Goal: Register for event/course

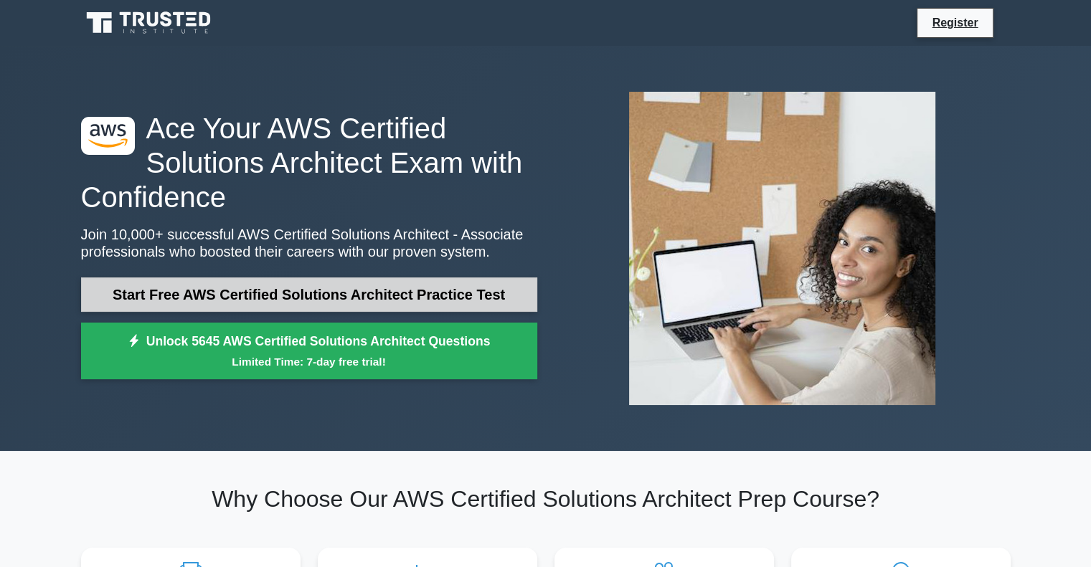
click at [266, 286] on link "Start Free AWS Certified Solutions Architect Practice Test" at bounding box center [309, 295] width 456 height 34
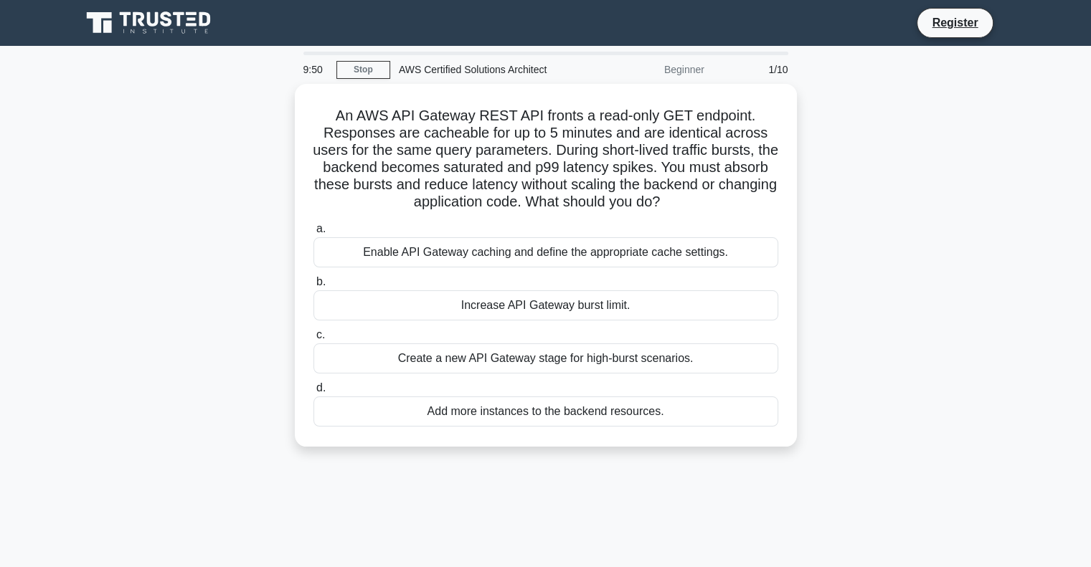
click at [219, 251] on div "An AWS API Gateway REST API fronts a read-only GET endpoint. Responses are cach…" at bounding box center [545, 274] width 947 height 380
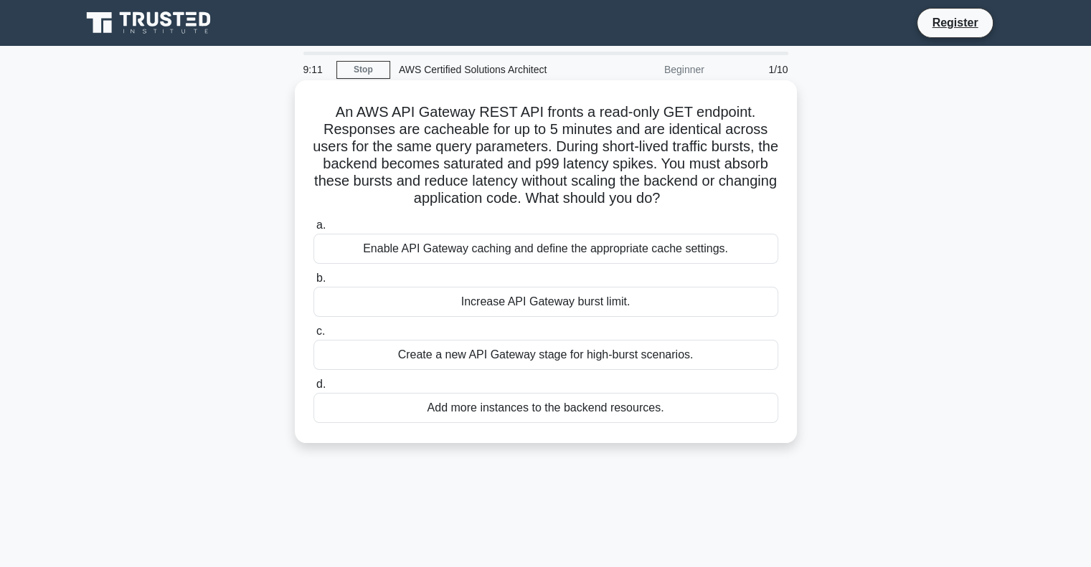
click at [496, 244] on div "Enable API Gateway caching and define the appropriate cache settings." at bounding box center [545, 249] width 465 height 30
click at [313, 230] on input "a. Enable API Gateway caching and define the appropriate cache settings." at bounding box center [313, 225] width 0 height 9
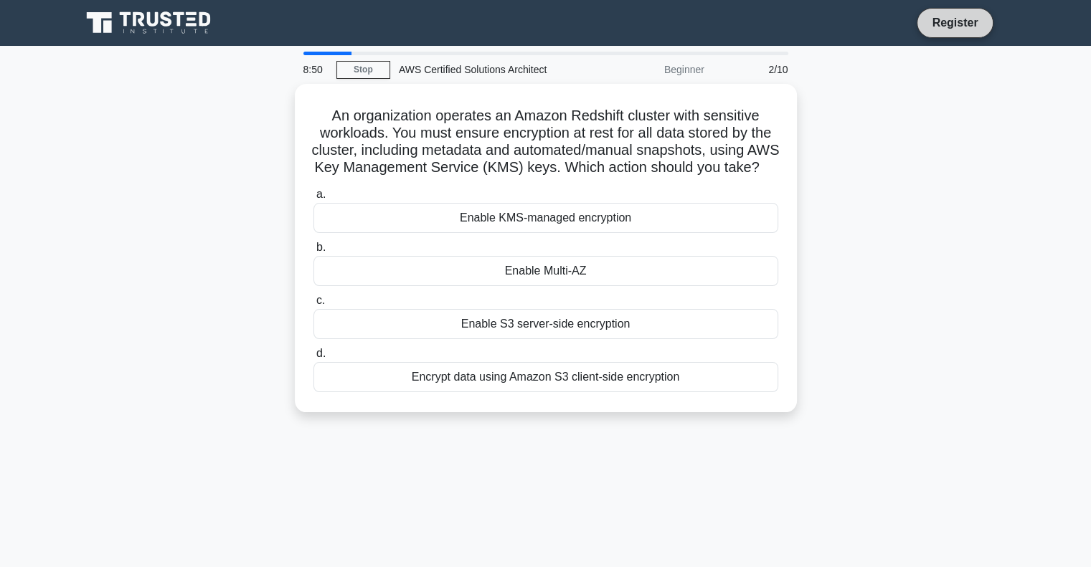
click at [955, 22] on link "Register" at bounding box center [954, 23] width 63 height 18
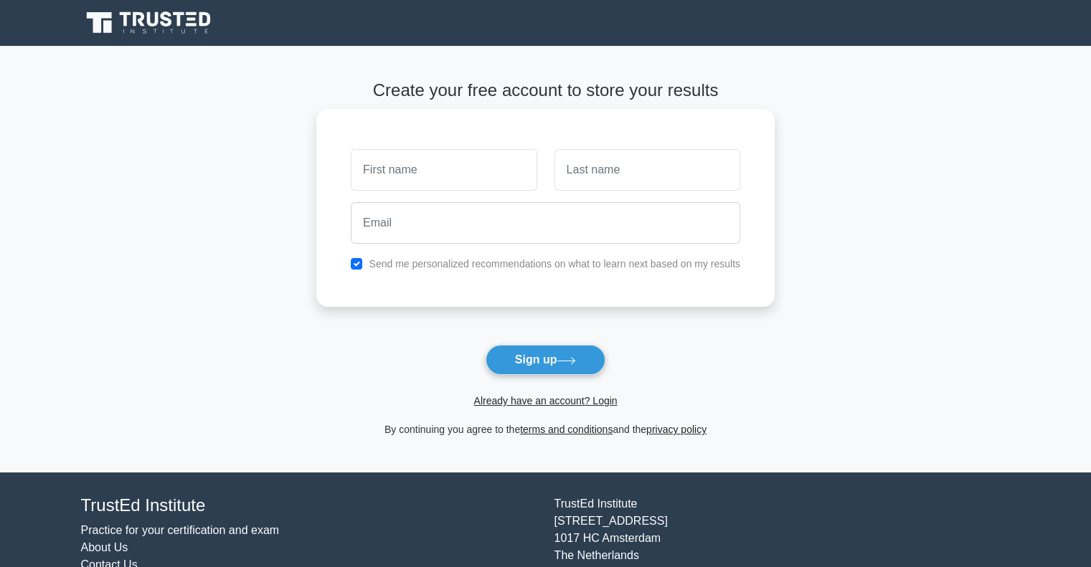
click at [440, 174] on input "text" at bounding box center [444, 170] width 186 height 42
type input "Atul"
click at [660, 179] on input "text" at bounding box center [647, 170] width 186 height 42
type input "Mishra"
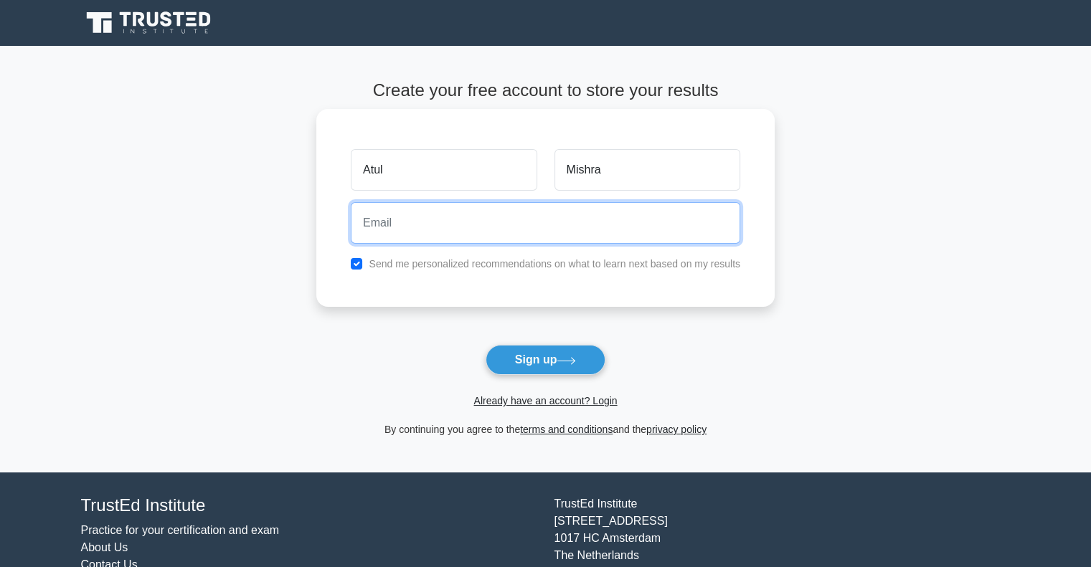
click at [605, 222] on input "email" at bounding box center [545, 223] width 389 height 42
type input "atulmishra.bhumca09@gmail.com"
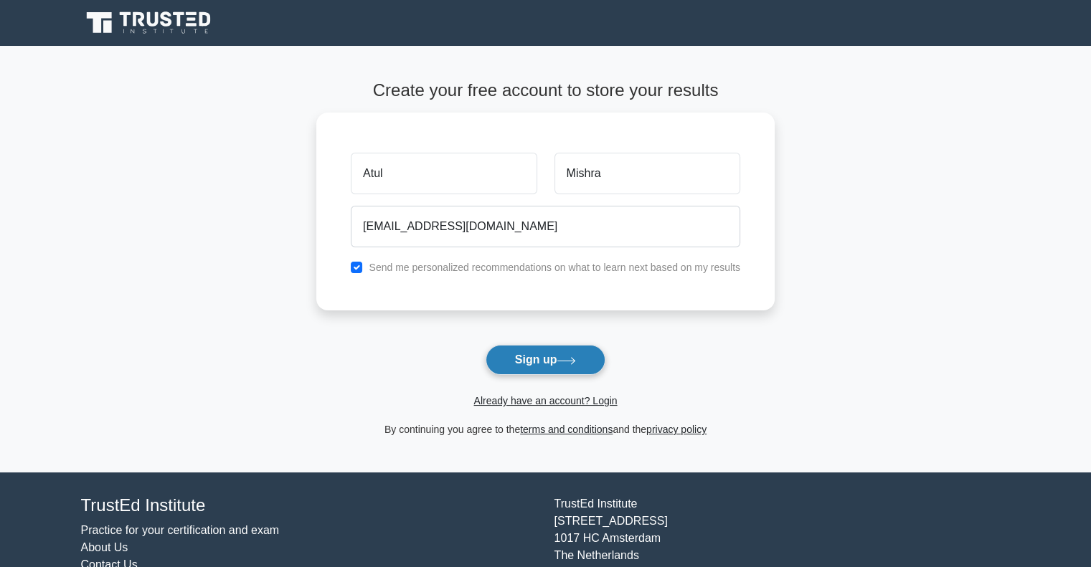
click at [544, 354] on button "Sign up" at bounding box center [546, 360] width 120 height 30
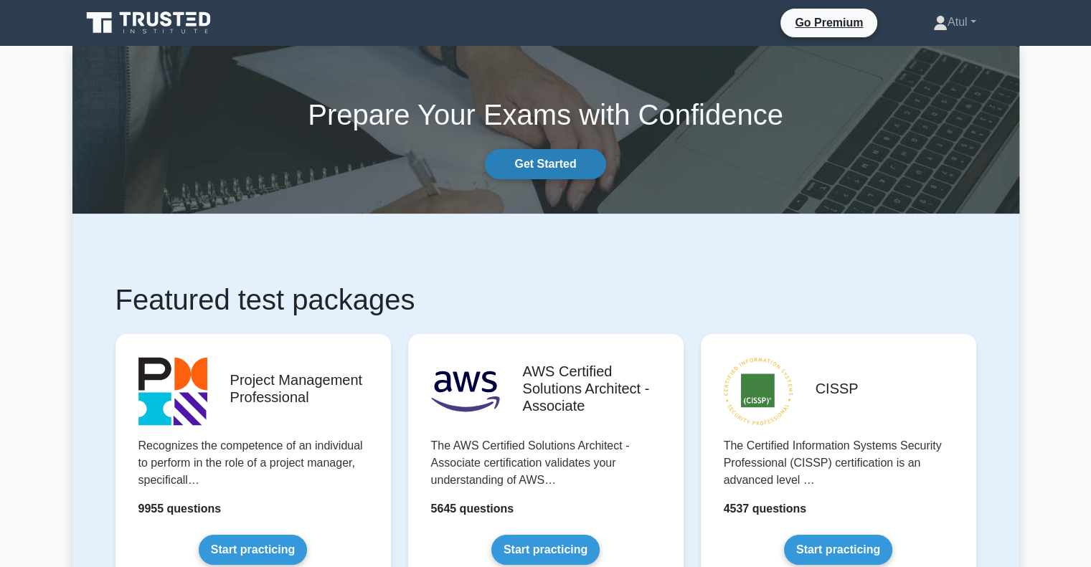
click at [522, 163] on link "Get Started" at bounding box center [545, 164] width 120 height 30
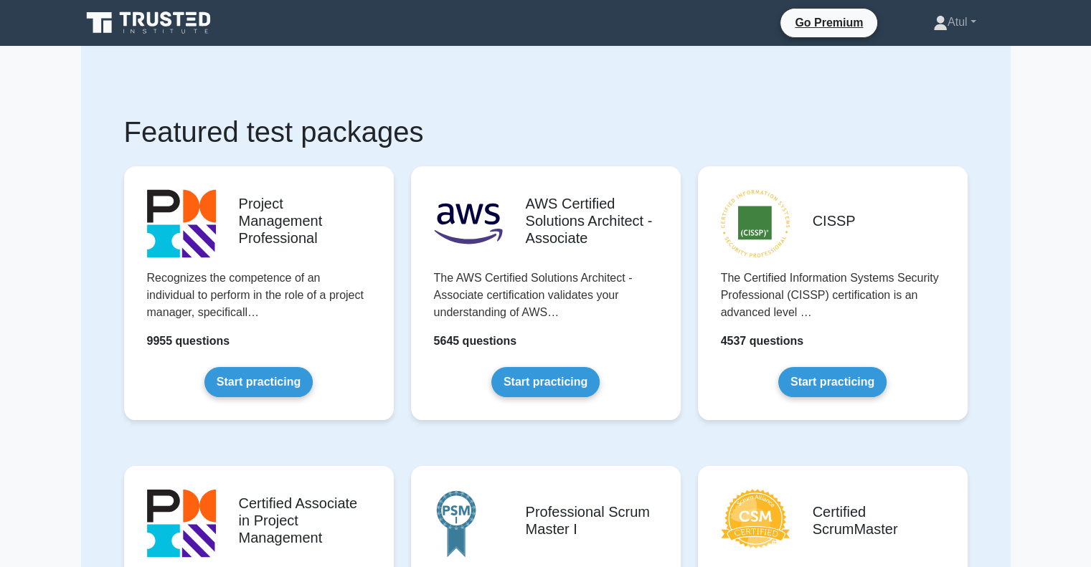
scroll to position [47, 0]
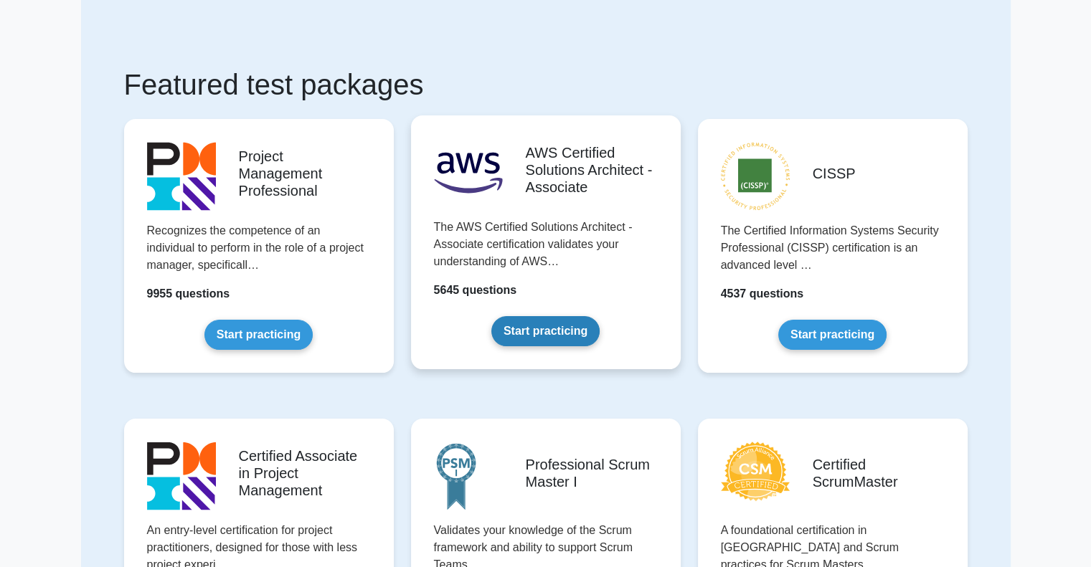
click at [572, 326] on link "Start practicing" at bounding box center [545, 331] width 108 height 30
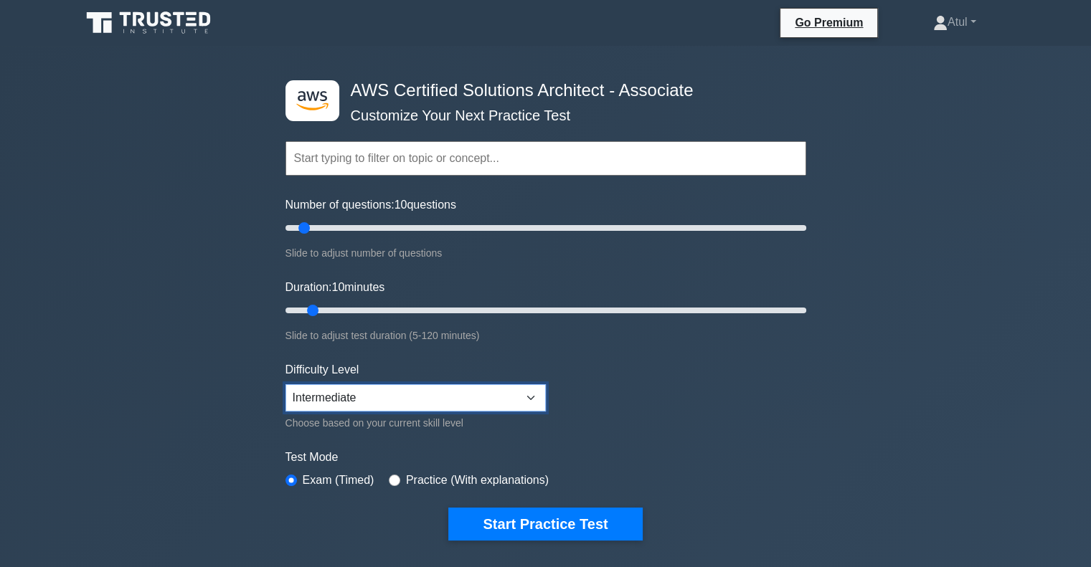
click at [526, 392] on select "Beginner Intermediate Expert" at bounding box center [415, 397] width 260 height 27
select select "beginner"
click at [285, 384] on select "Beginner Intermediate Expert" at bounding box center [415, 397] width 260 height 27
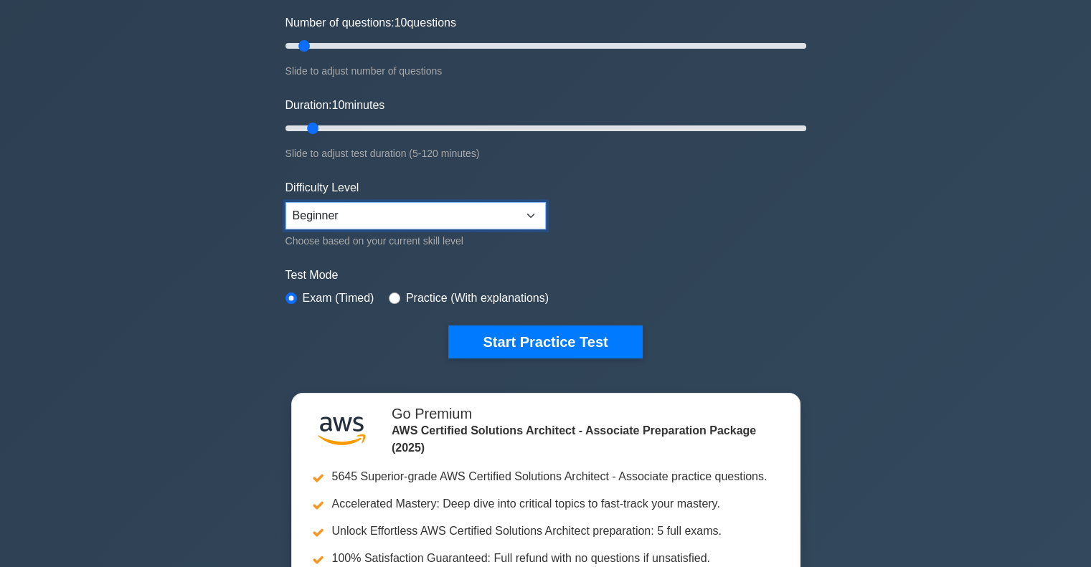
scroll to position [191, 0]
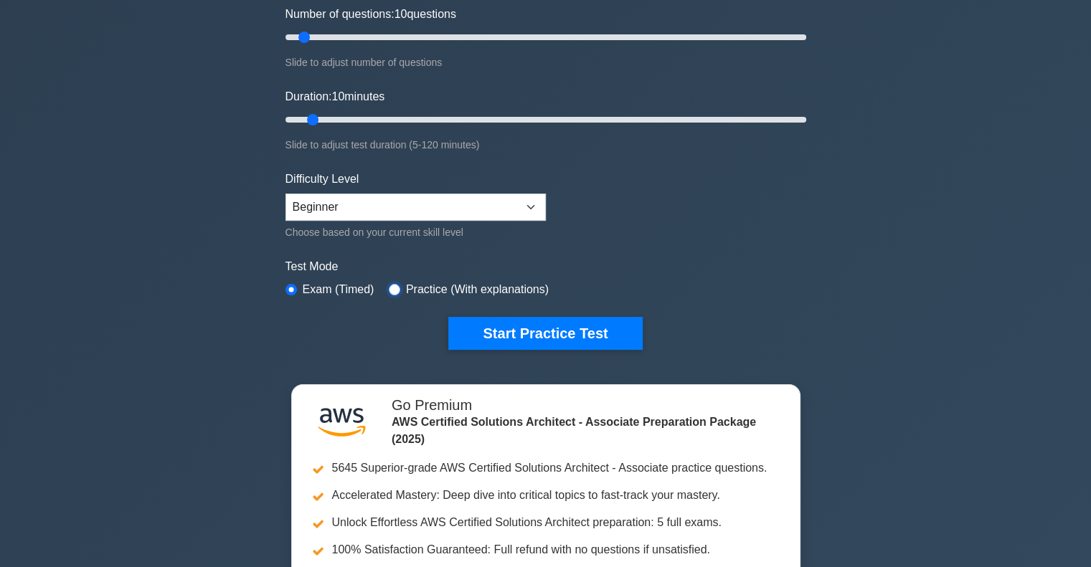
click at [394, 285] on input "radio" at bounding box center [394, 289] width 11 height 11
radio input "true"
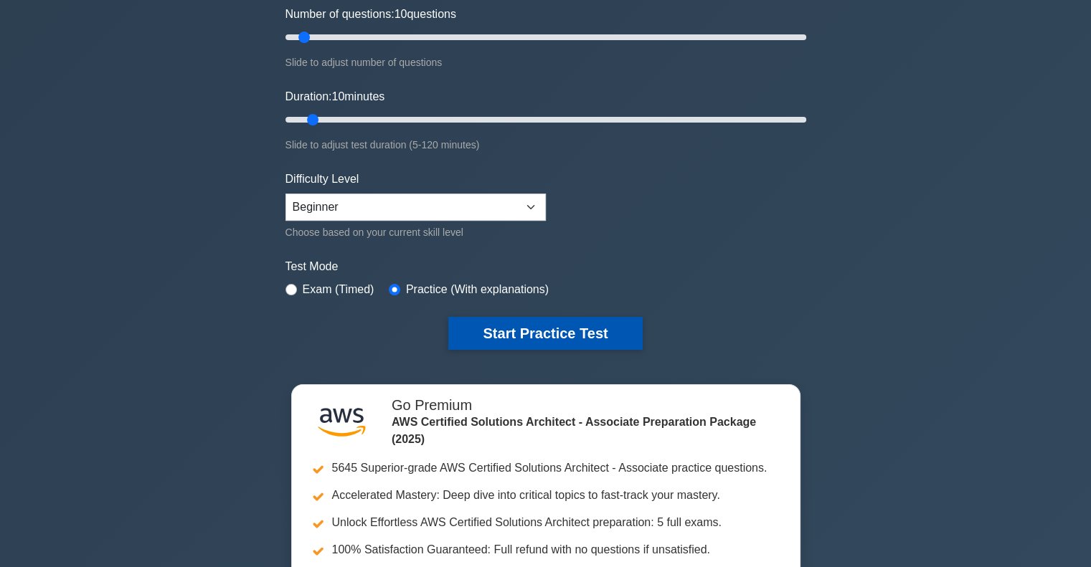
click at [527, 321] on button "Start Practice Test" at bounding box center [545, 333] width 194 height 33
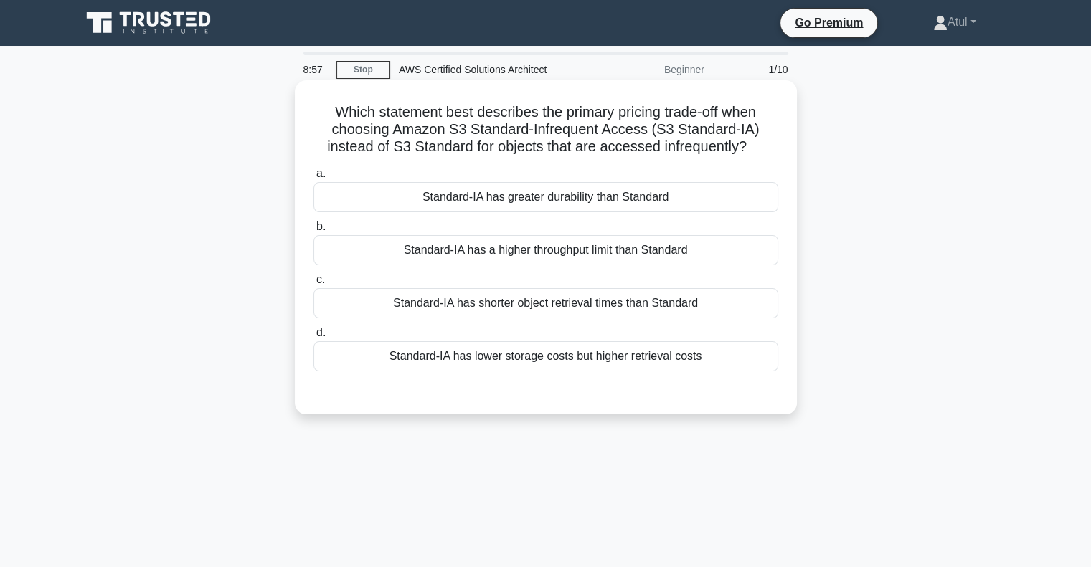
click at [515, 199] on div "Standard-IA has greater durability than Standard" at bounding box center [545, 197] width 465 height 30
click at [313, 179] on input "a. Standard-IA has greater durability than Standard" at bounding box center [313, 173] width 0 height 9
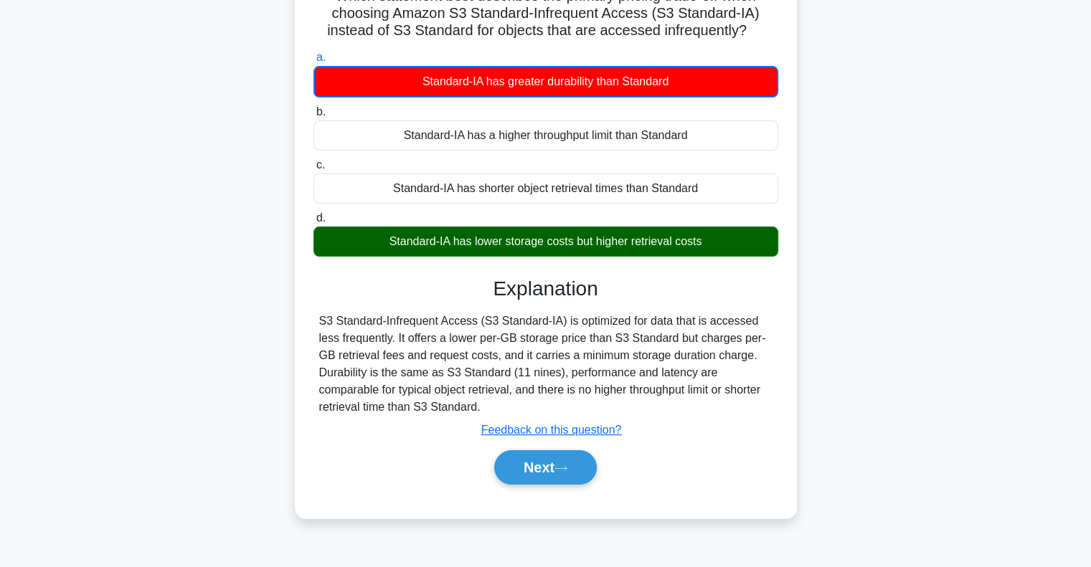
scroll to position [191, 0]
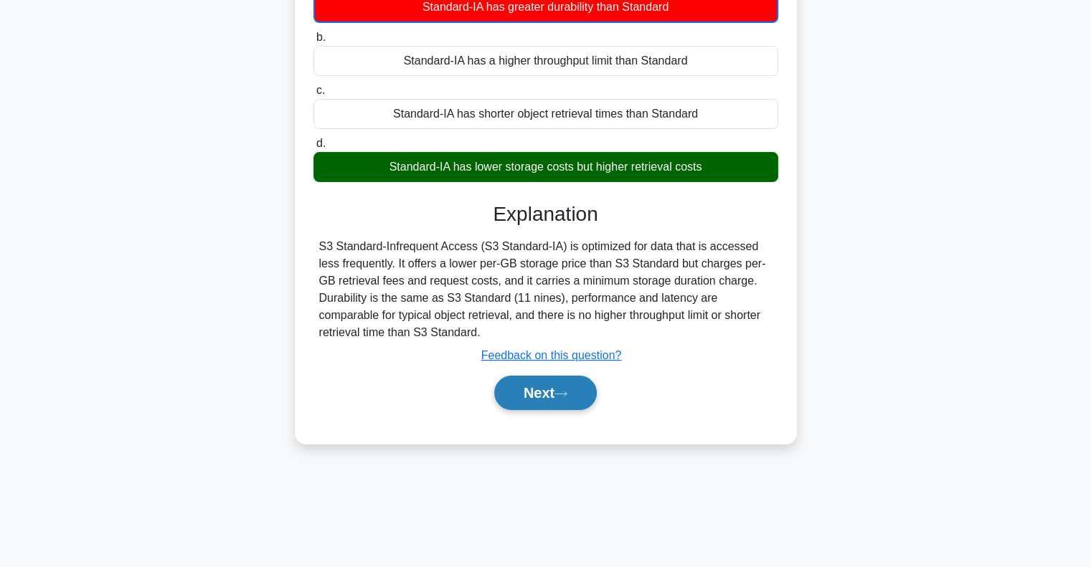
click at [522, 396] on button "Next" at bounding box center [545, 393] width 103 height 34
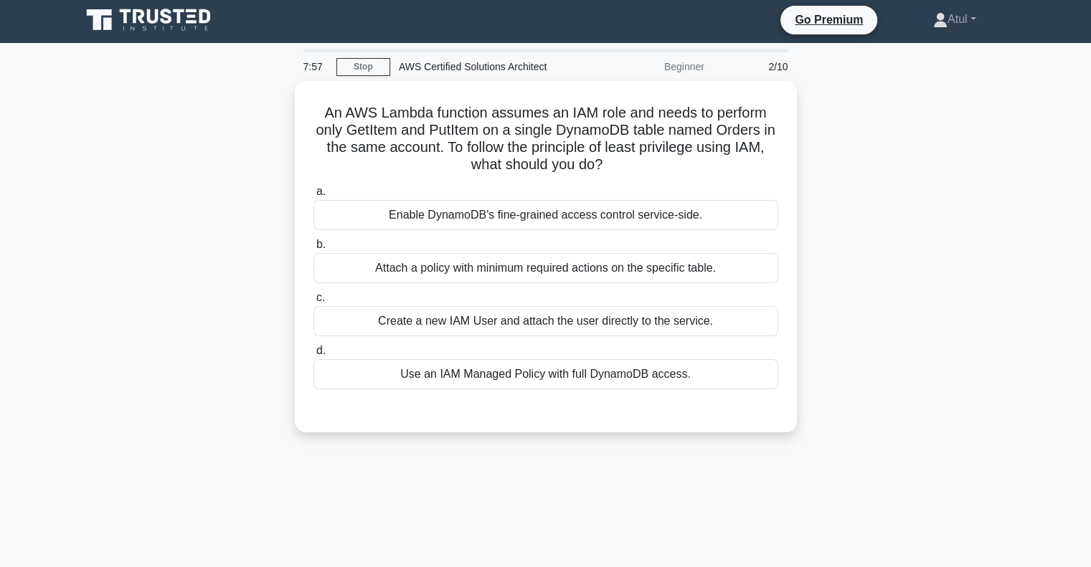
scroll to position [0, 0]
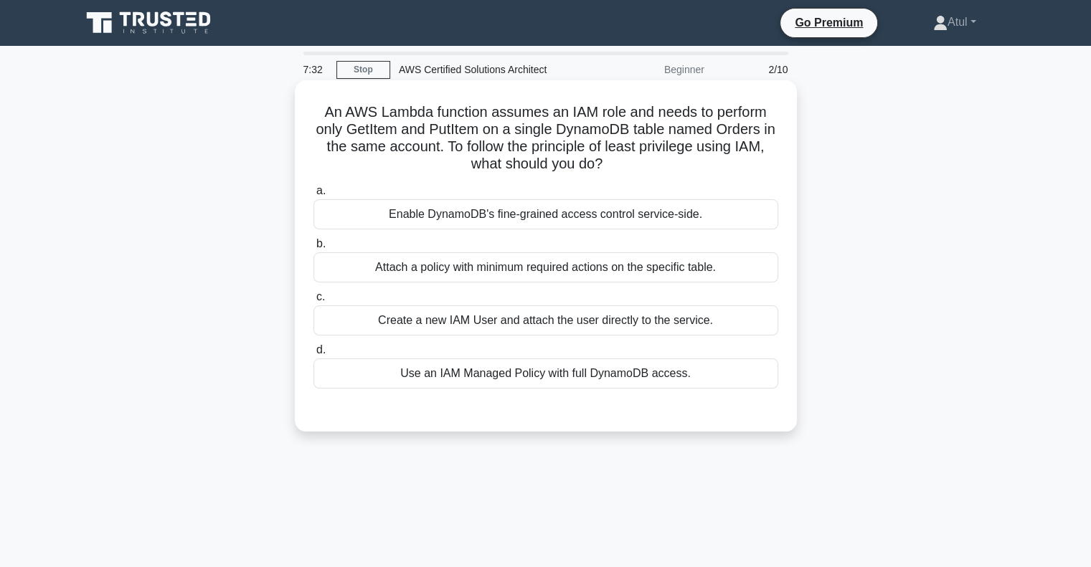
click at [539, 320] on div "Create a new IAM User and attach the user directly to the service." at bounding box center [545, 321] width 465 height 30
click at [313, 302] on input "c. Create a new IAM User and attach the user directly to the service." at bounding box center [313, 297] width 0 height 9
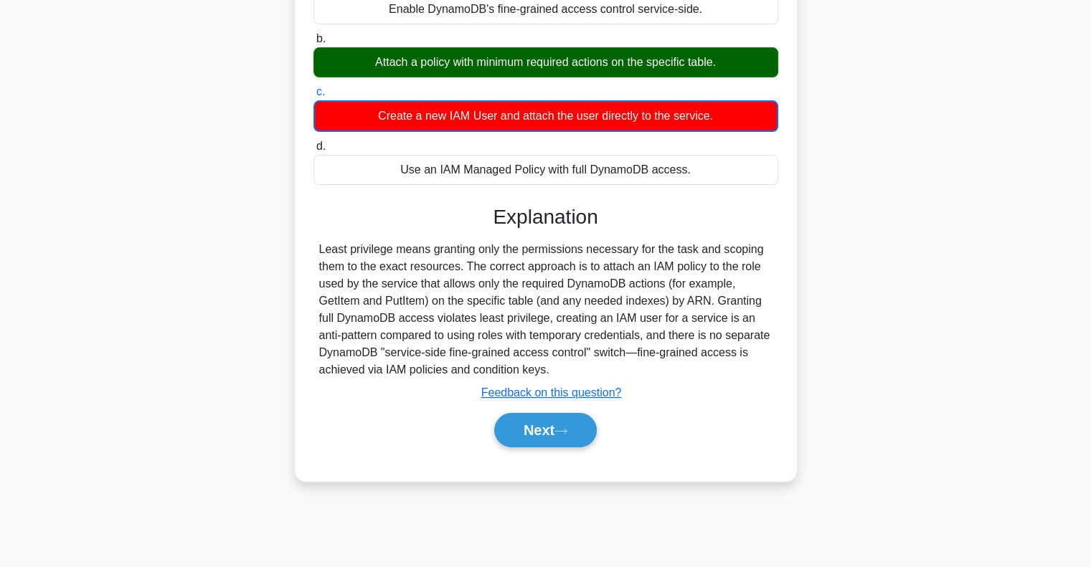
scroll to position [207, 0]
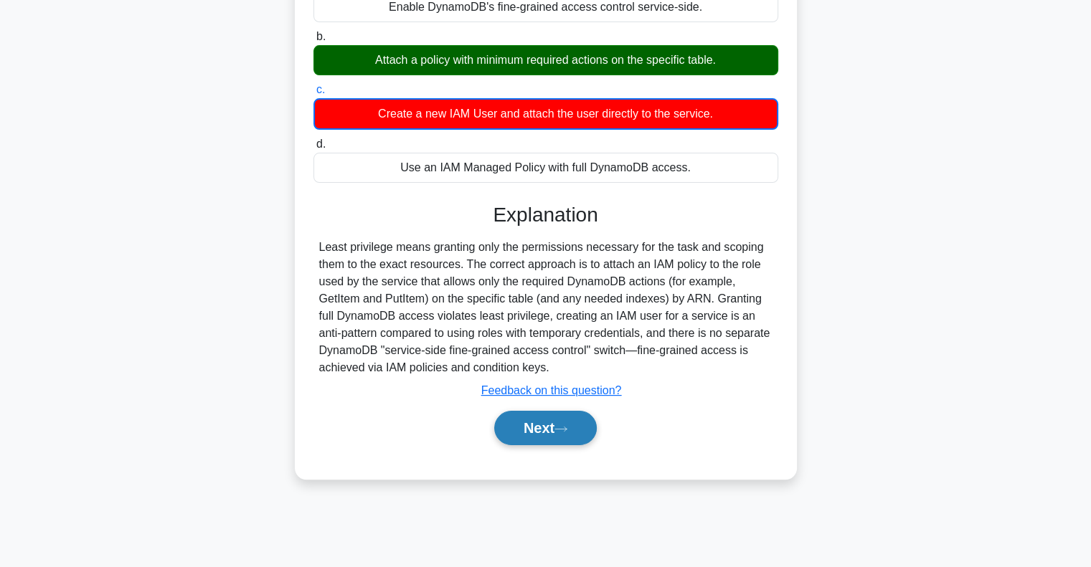
click at [535, 420] on button "Next" at bounding box center [545, 428] width 103 height 34
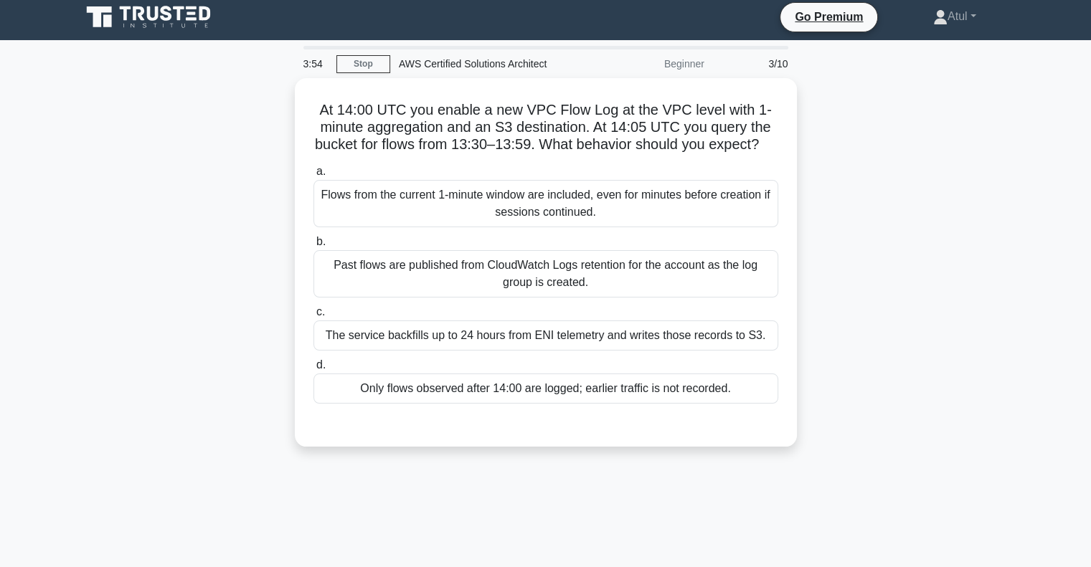
scroll to position [0, 0]
